Goal: Information Seeking & Learning: Learn about a topic

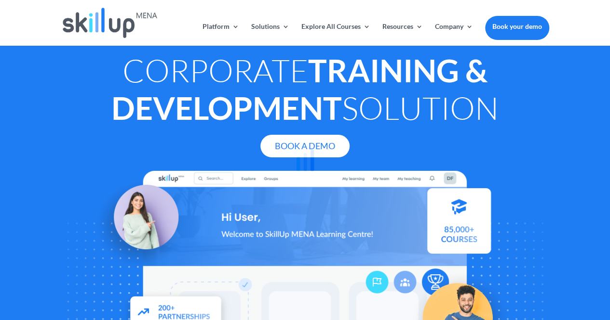
scroll to position [19, 0]
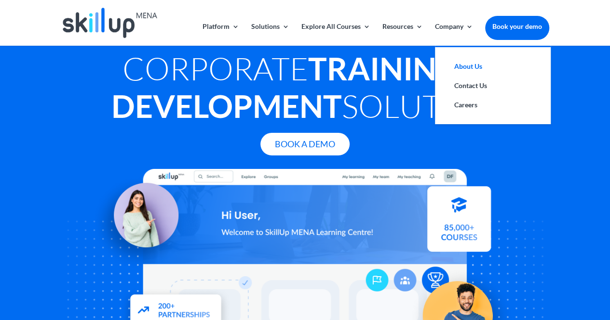
click at [466, 66] on link "About Us" at bounding box center [492, 66] width 96 height 19
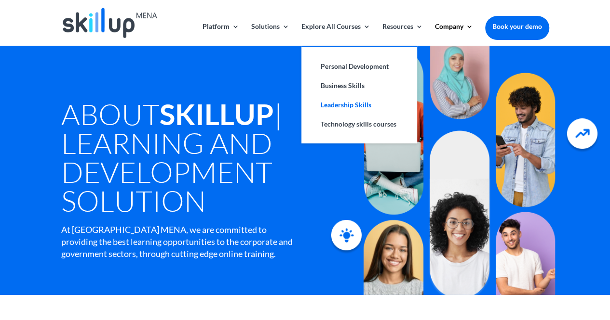
click at [354, 104] on link "Leadership Skills" at bounding box center [359, 104] width 96 height 19
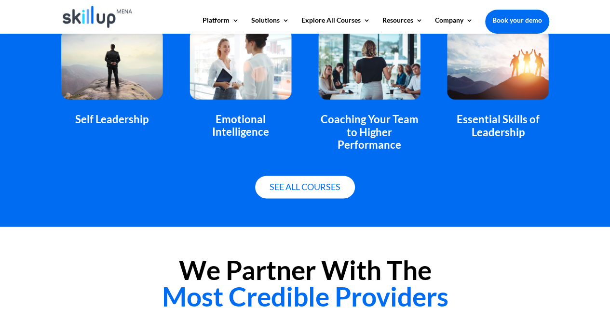
scroll to position [694, 0]
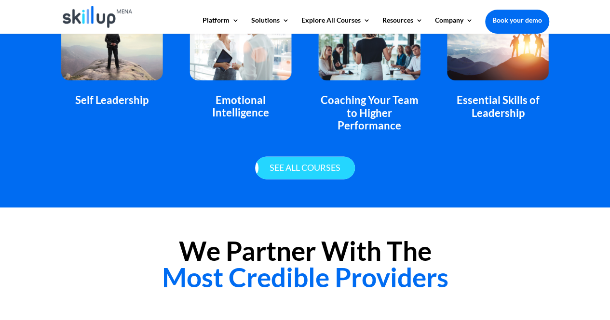
click at [336, 164] on link "See all courses" at bounding box center [305, 168] width 100 height 23
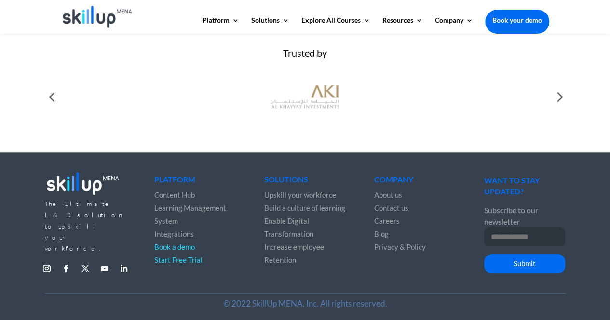
scroll to position [414, 0]
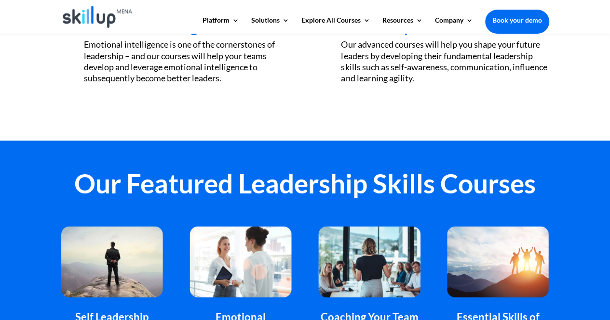
scroll to position [482, 0]
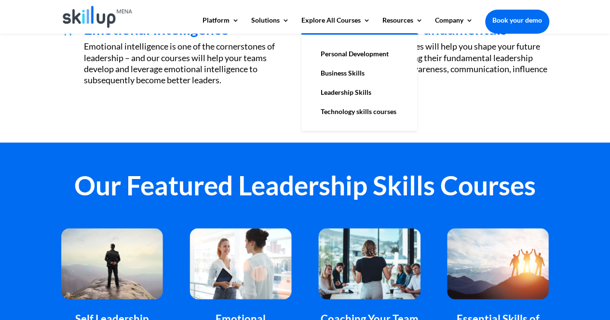
click at [348, 69] on link "Business Skills" at bounding box center [359, 73] width 96 height 19
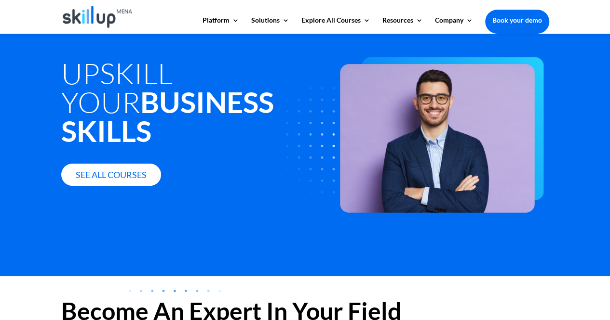
scroll to position [19, 0]
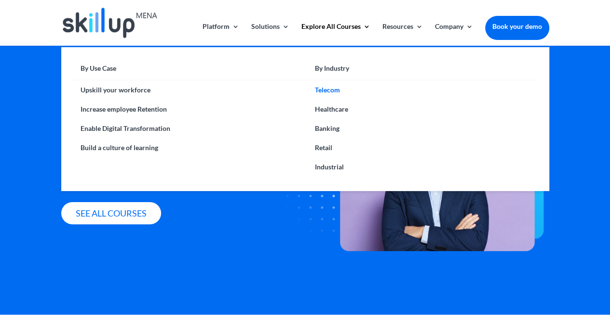
click at [327, 94] on link "Telecom" at bounding box center [422, 89] width 234 height 19
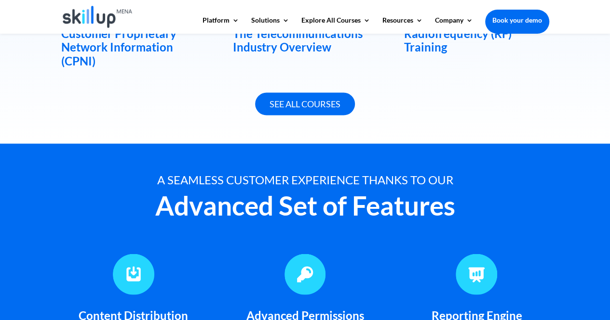
scroll to position [829, 0]
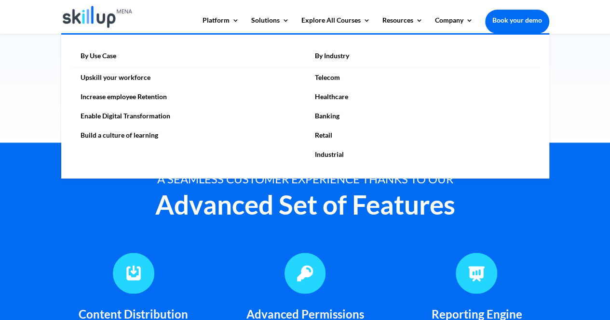
click at [331, 114] on link "Banking" at bounding box center [422, 115] width 234 height 19
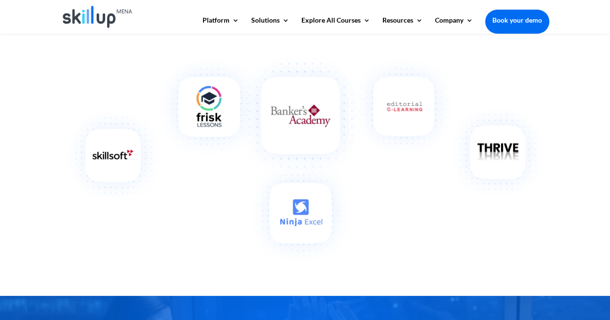
scroll to position [1330, 0]
